Goal: Find specific page/section: Find specific page/section

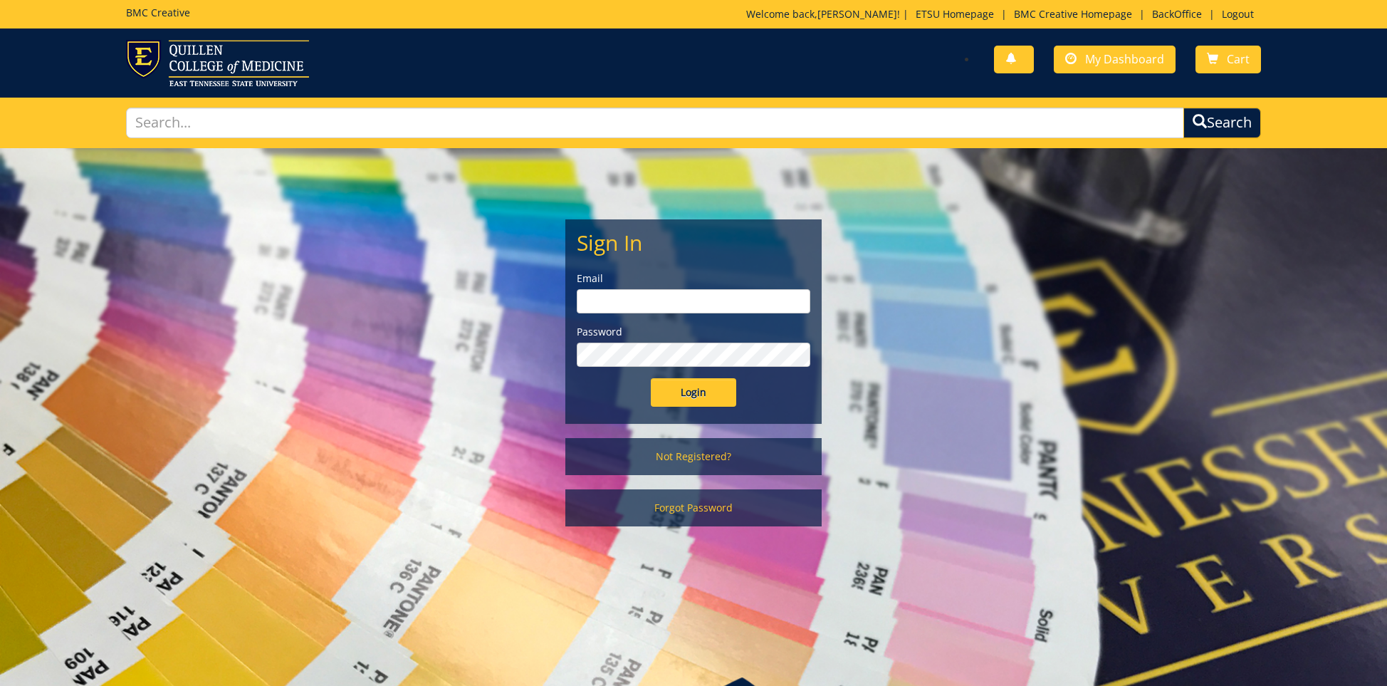
type input "ares@etsu.edu"
click at [695, 396] on input "Login" at bounding box center [693, 392] width 85 height 28
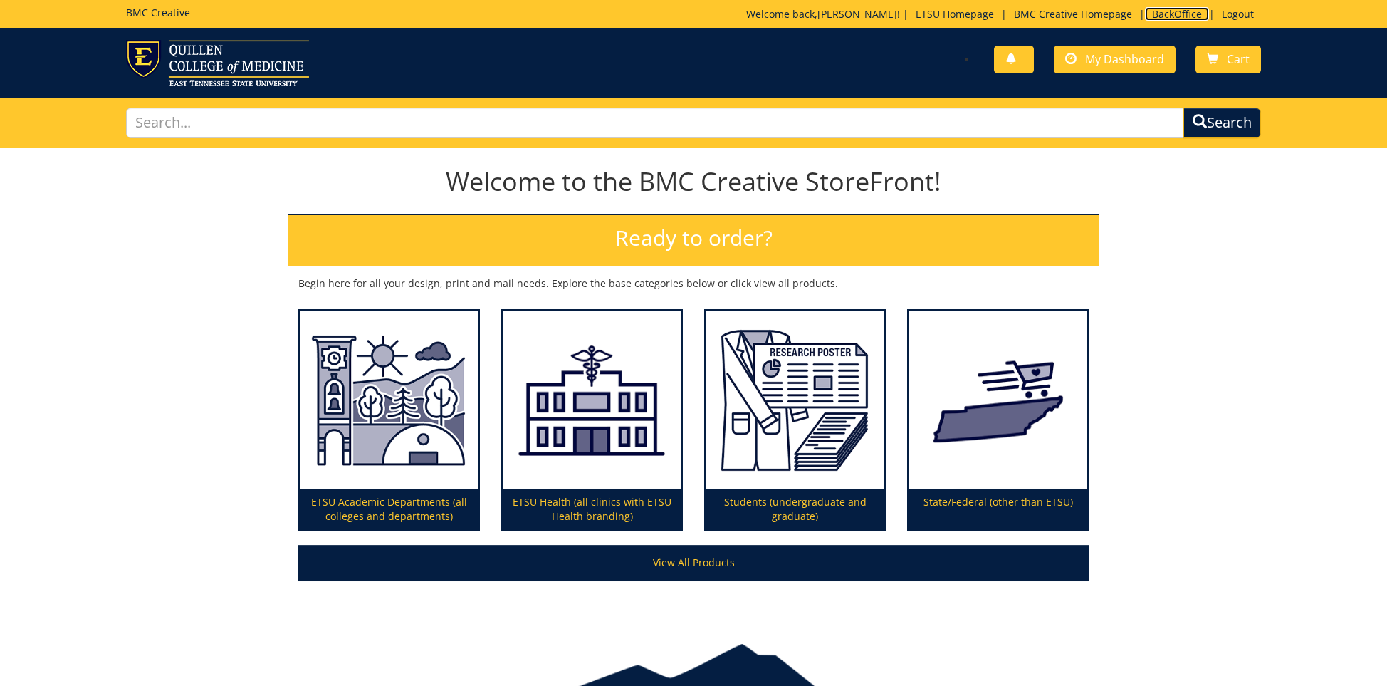
click at [1167, 12] on link "BackOffice" at bounding box center [1177, 14] width 64 height 14
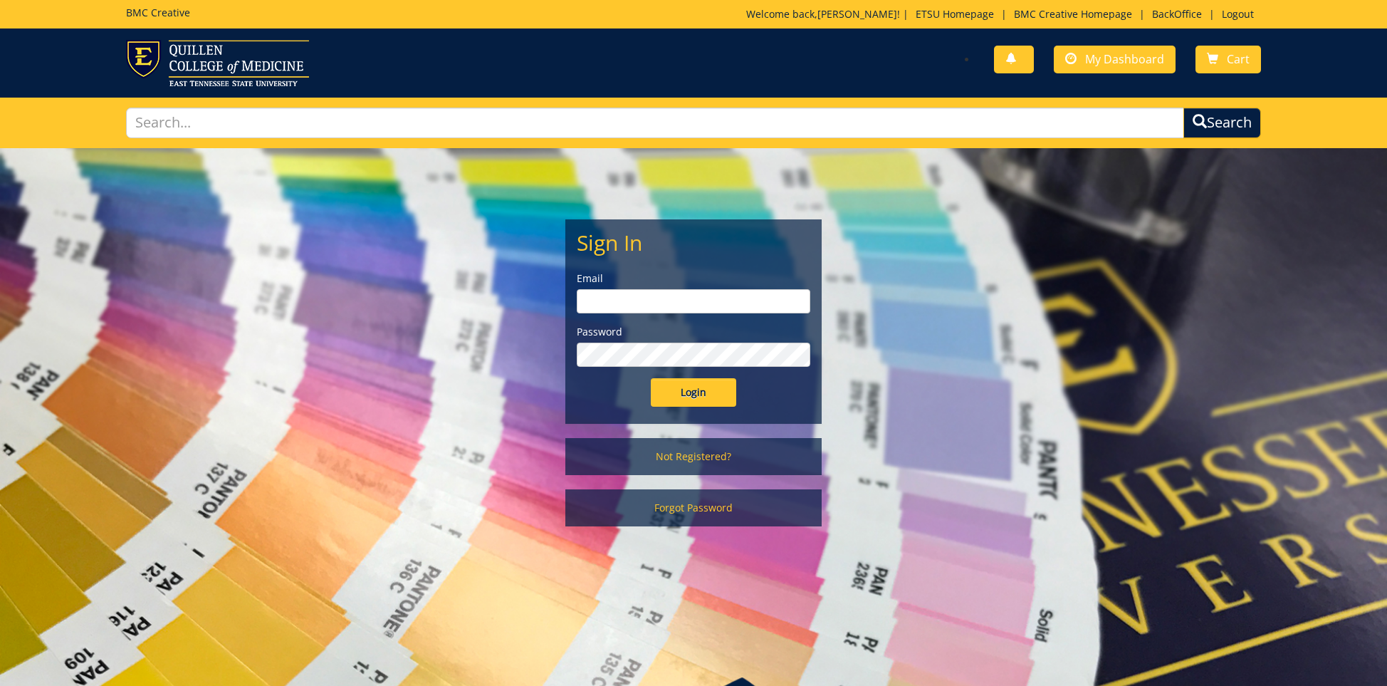
type input "ares@etsu.edu"
click at [690, 395] on input "Login" at bounding box center [693, 392] width 85 height 28
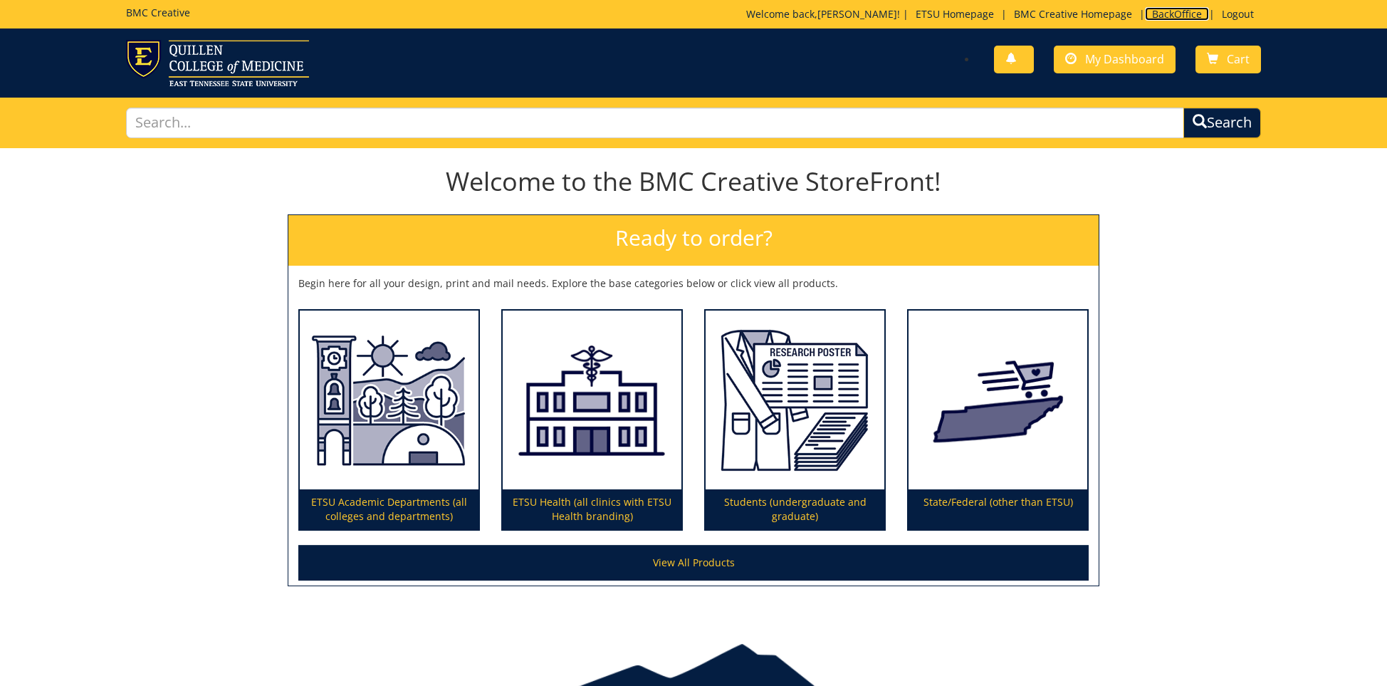
click at [1185, 14] on link "BackOffice" at bounding box center [1177, 14] width 64 height 14
